Goal: Task Accomplishment & Management: Use online tool/utility

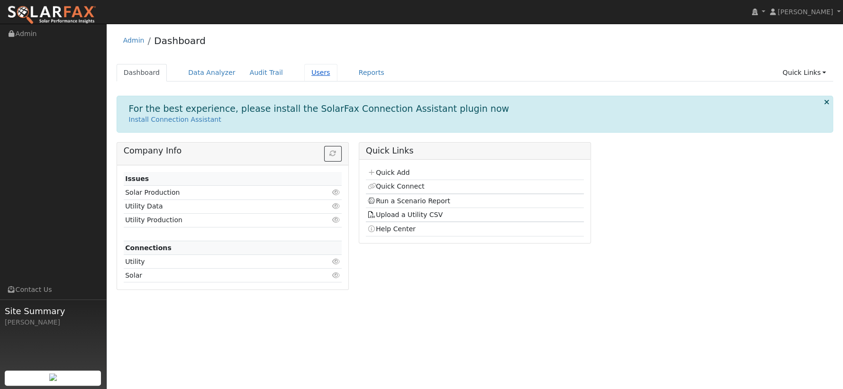
click at [309, 74] on link "Users" at bounding box center [320, 73] width 33 height 18
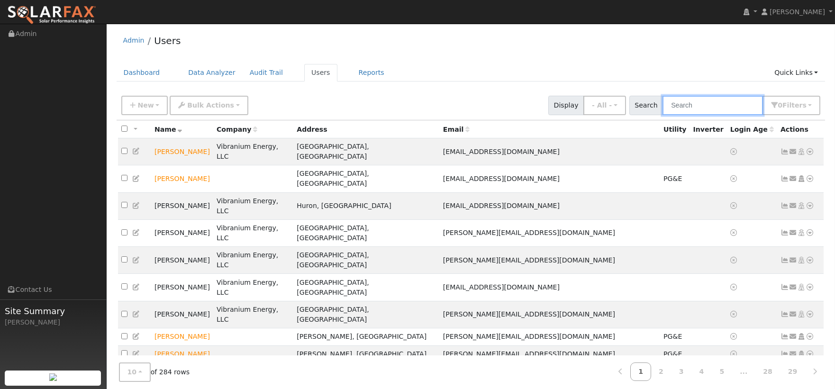
click at [678, 106] on input "text" at bounding box center [712, 105] width 100 height 19
type input "i"
type input "zimmerman"
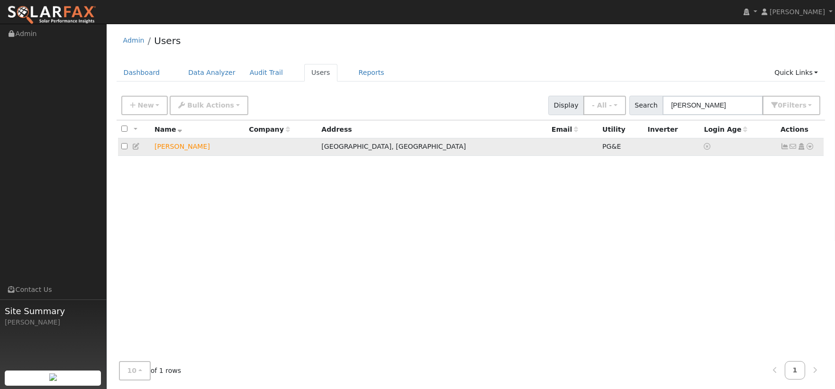
click at [808, 149] on icon at bounding box center [810, 146] width 9 height 7
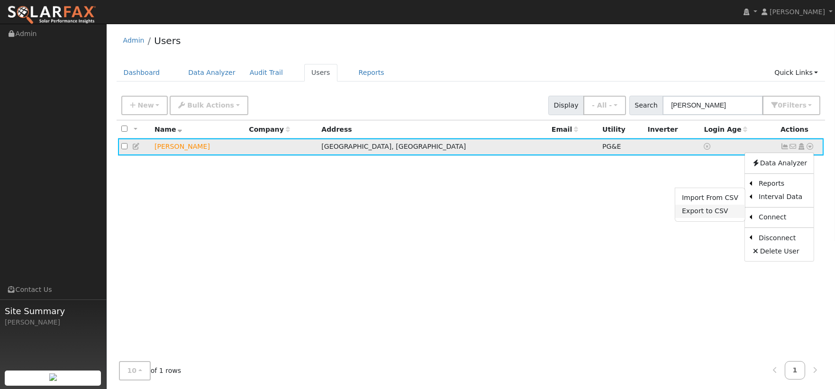
click at [727, 210] on link "Export to CSV" at bounding box center [710, 211] width 70 height 13
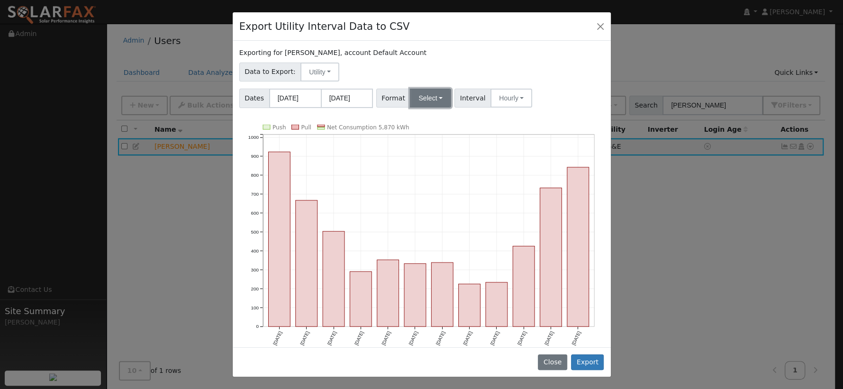
click at [430, 102] on button "Select" at bounding box center [430, 98] width 41 height 19
click at [437, 130] on link "PG&E" at bounding box center [442, 132] width 68 height 13
click at [590, 360] on button "Export" at bounding box center [587, 362] width 33 height 16
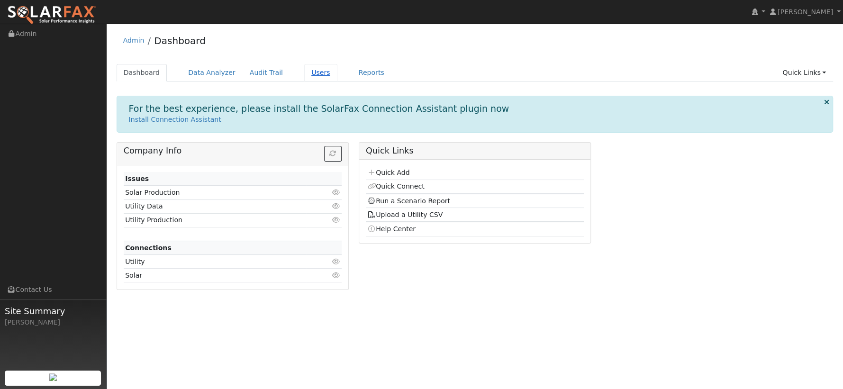
click at [304, 76] on link "Users" at bounding box center [320, 73] width 33 height 18
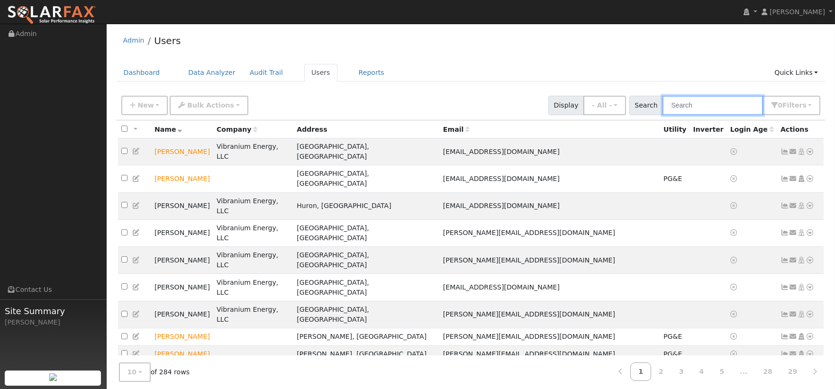
click at [691, 104] on input "text" at bounding box center [712, 105] width 100 height 19
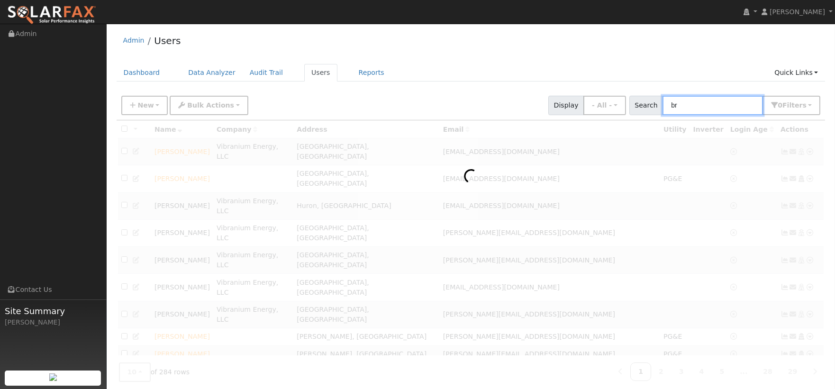
click at [691, 104] on input "br" at bounding box center [712, 105] width 100 height 19
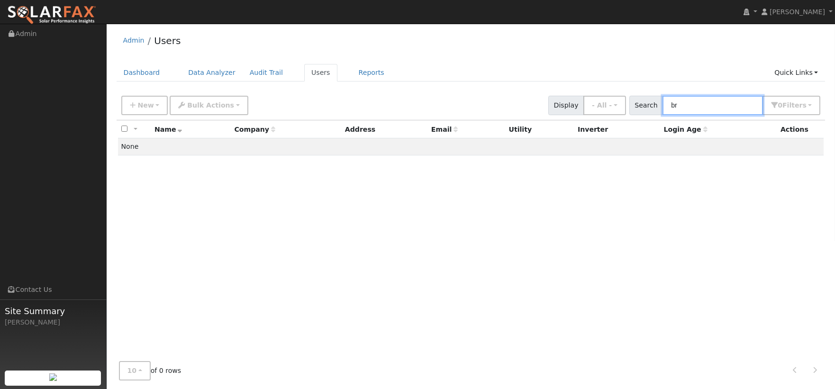
click at [691, 104] on input "br" at bounding box center [712, 105] width 100 height 19
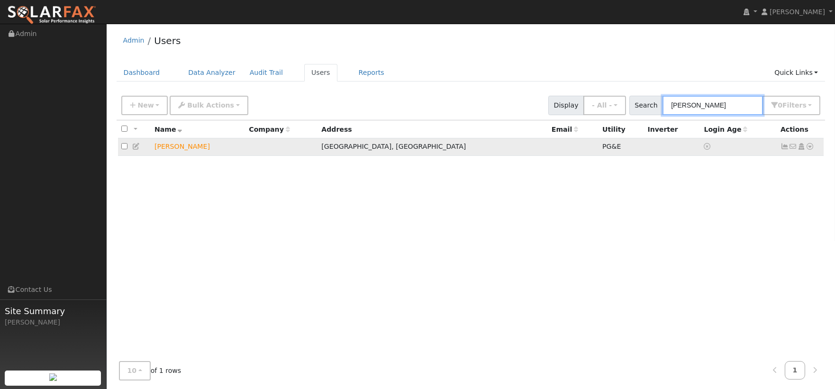
type input "barbara"
click at [815, 150] on td "No email address Send Email... Copy a Link Reset Password Open Access Data Anal…" at bounding box center [800, 147] width 47 height 18
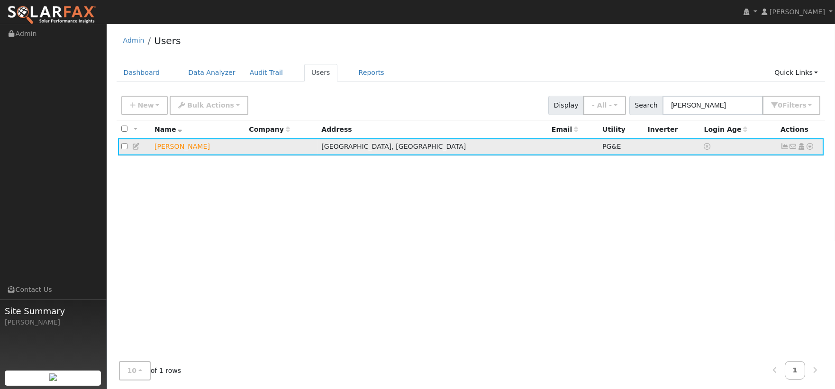
click at [807, 147] on icon at bounding box center [810, 146] width 9 height 7
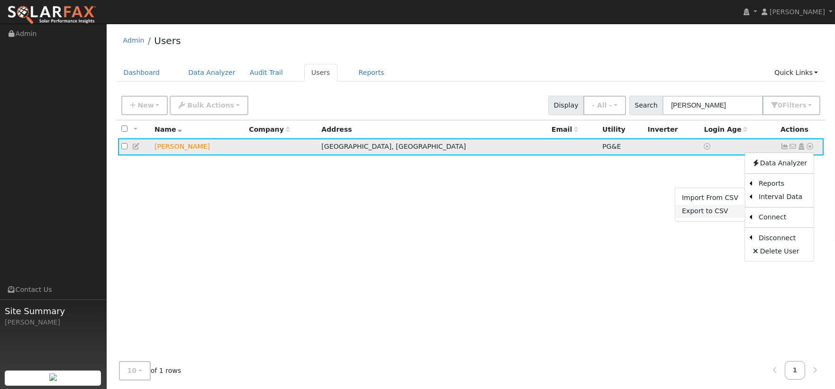
click at [728, 210] on link "Export to CSV" at bounding box center [710, 211] width 70 height 13
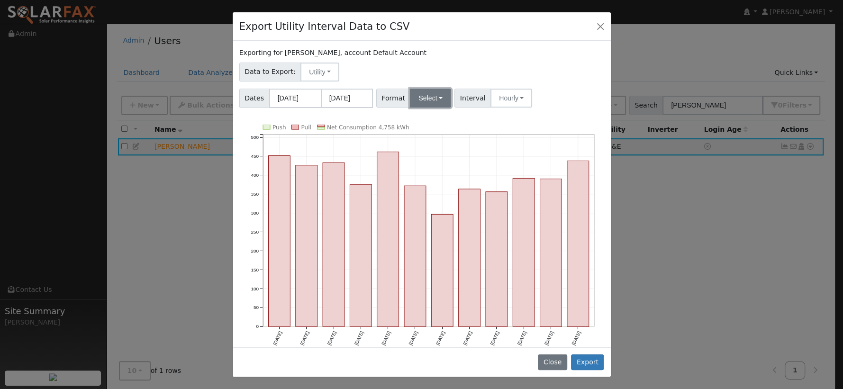
click at [441, 103] on button "Select" at bounding box center [430, 98] width 41 height 19
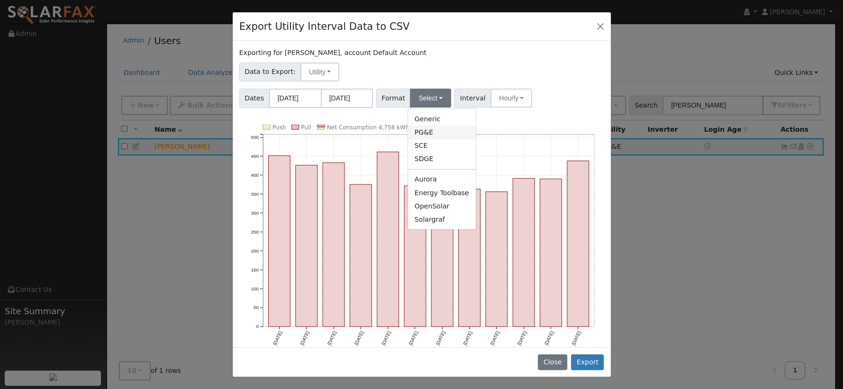
click at [433, 131] on link "PG&E" at bounding box center [442, 132] width 68 height 13
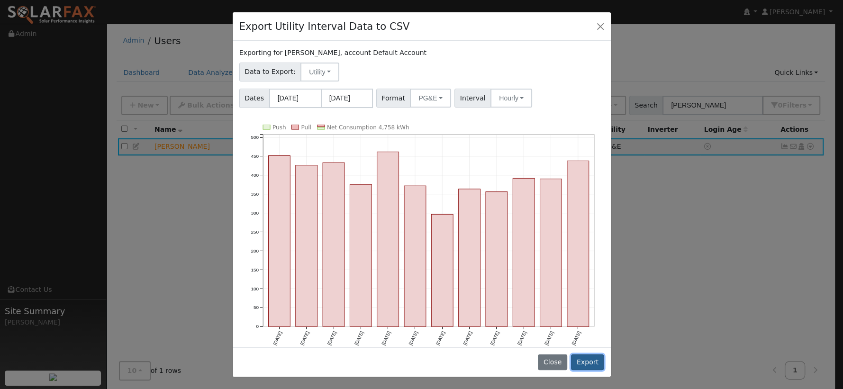
click at [593, 361] on button "Export" at bounding box center [587, 362] width 33 height 16
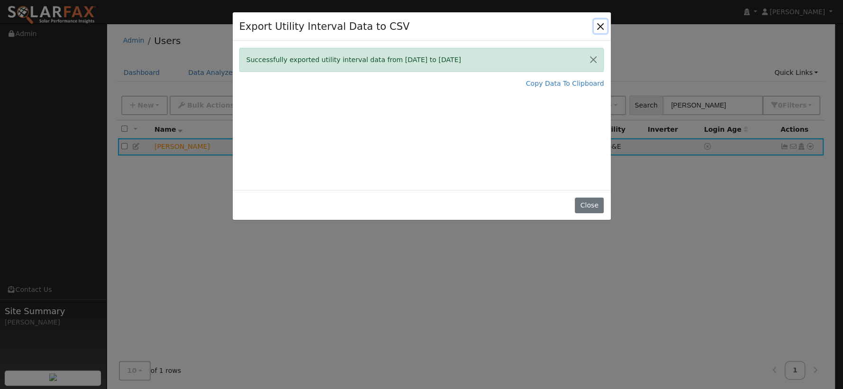
click at [597, 23] on button "Close" at bounding box center [600, 25] width 13 height 13
